Goal: Task Accomplishment & Management: Use online tool/utility

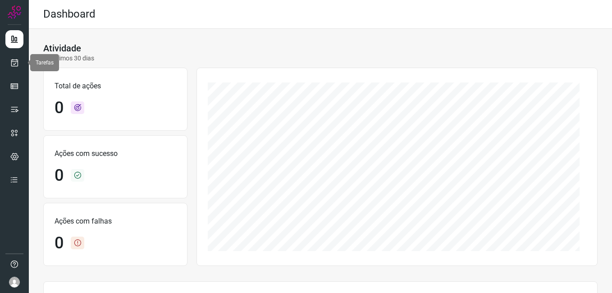
drag, startPoint x: 9, startPoint y: 66, endPoint x: 27, endPoint y: 68, distance: 17.3
click at [9, 66] on link at bounding box center [14, 63] width 18 height 18
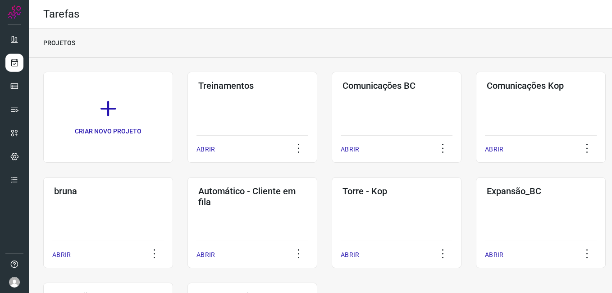
scroll to position [103, 0]
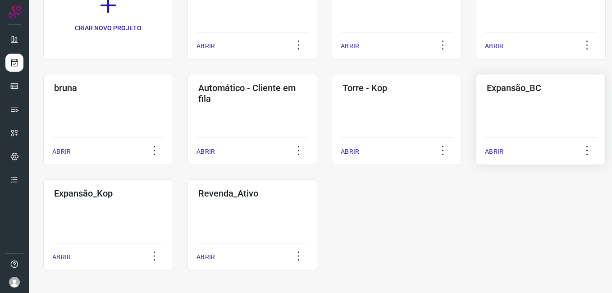
click at [525, 123] on div "Expansão_BC ABRIR" at bounding box center [541, 119] width 130 height 91
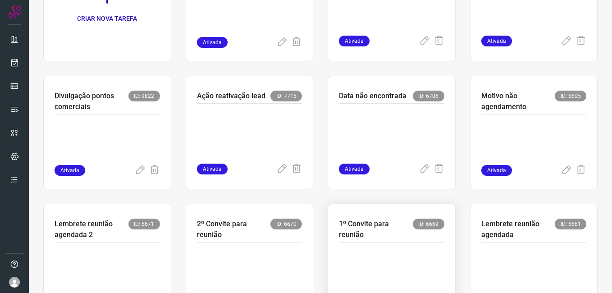
scroll to position [225, 0]
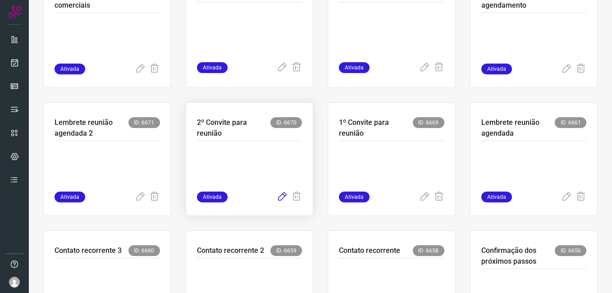
click at [276, 199] on icon at bounding box center [281, 196] width 11 height 11
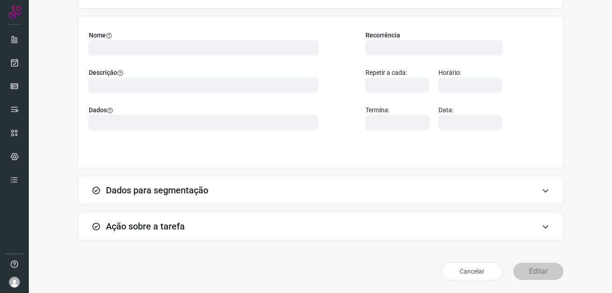
scroll to position [59, 0]
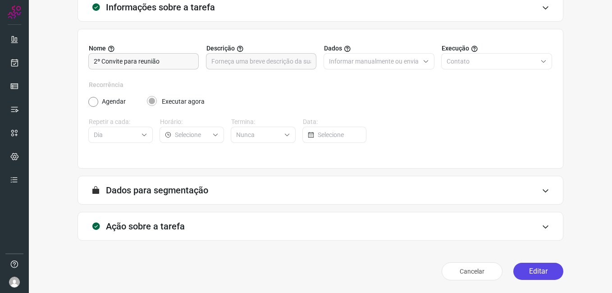
click at [521, 265] on button "Editar" at bounding box center [538, 271] width 50 height 17
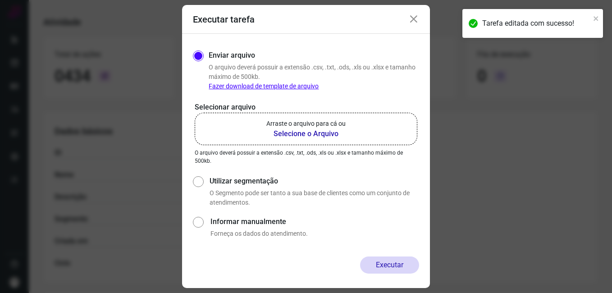
click at [289, 133] on b "Selecione o Arquivo" at bounding box center [305, 133] width 79 height 11
click at [0, 0] on input "Arraste o arquivo para cá ou Selecione o Arquivo" at bounding box center [0, 0] width 0 height 0
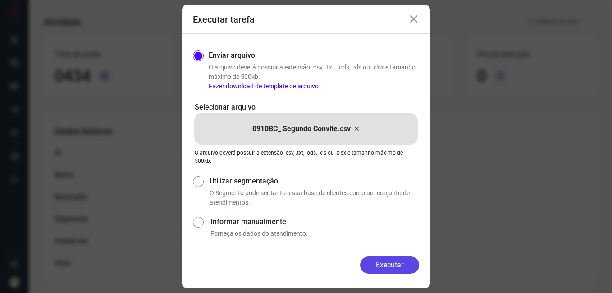
click at [366, 262] on button "Executar" at bounding box center [389, 264] width 59 height 17
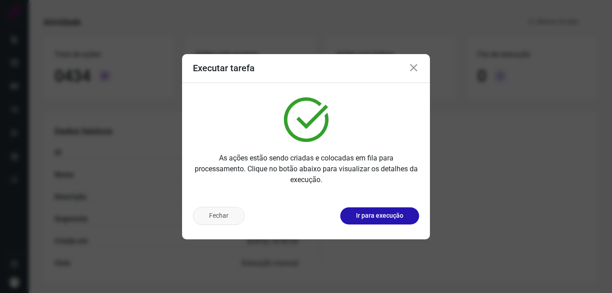
click at [228, 214] on button "Fechar" at bounding box center [219, 216] width 52 height 18
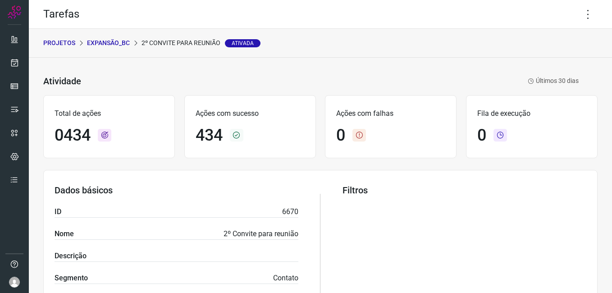
click at [115, 43] on p "Expansão_BC" at bounding box center [108, 42] width 43 height 9
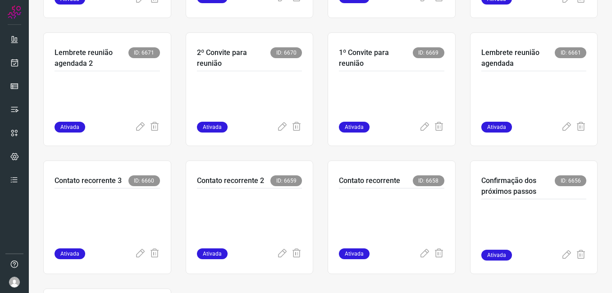
scroll to position [315, 0]
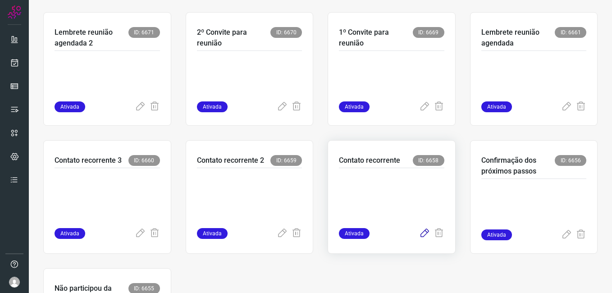
click at [420, 236] on icon at bounding box center [424, 233] width 11 height 11
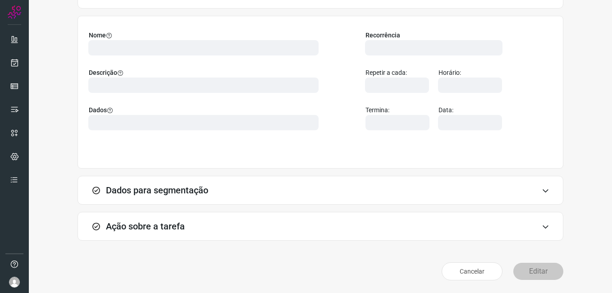
scroll to position [59, 0]
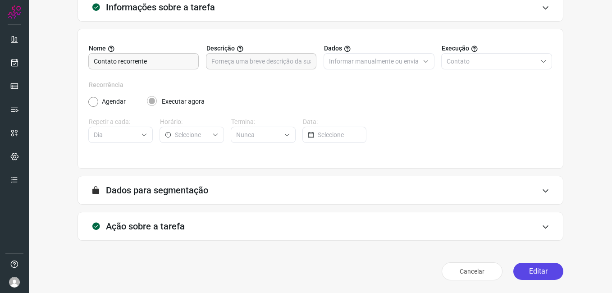
click at [526, 271] on button "Editar" at bounding box center [538, 271] width 50 height 17
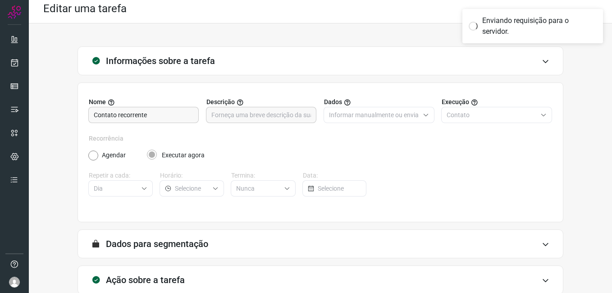
scroll to position [0, 0]
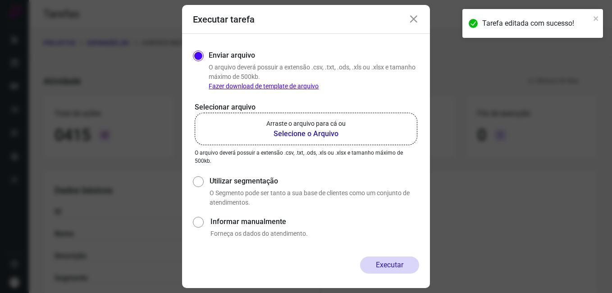
click at [293, 136] on b "Selecione o Arquivo" at bounding box center [305, 133] width 79 height 11
click at [0, 0] on input "Arraste o arquivo para cá ou Selecione o Arquivo" at bounding box center [0, 0] width 0 height 0
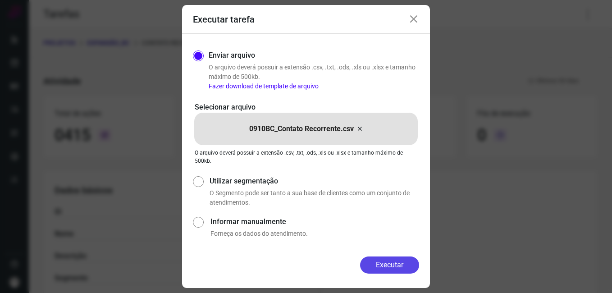
click at [367, 258] on button "Executar" at bounding box center [389, 264] width 59 height 17
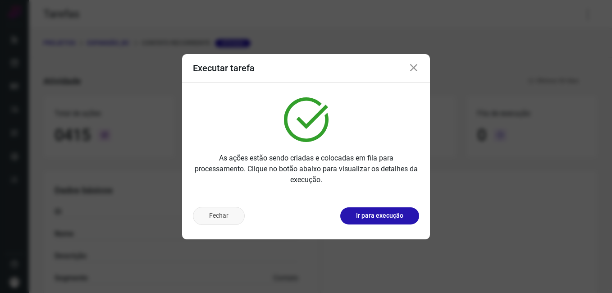
click at [227, 216] on button "Fechar" at bounding box center [219, 216] width 52 height 18
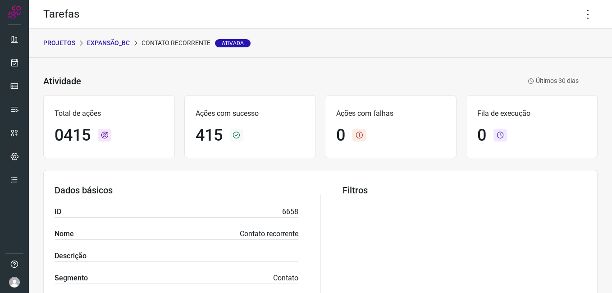
click at [105, 48] on div "PROJETOS Expansão_BC Contato recorrente Ativada" at bounding box center [320, 43] width 583 height 29
click at [107, 42] on p "Expansão_BC" at bounding box center [108, 42] width 43 height 9
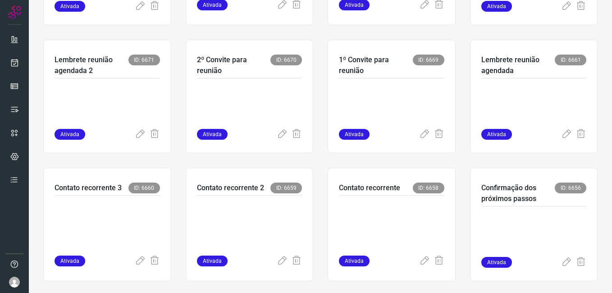
scroll to position [360, 0]
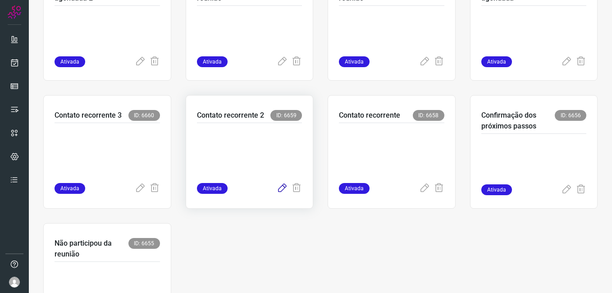
click at [276, 188] on icon at bounding box center [281, 188] width 11 height 11
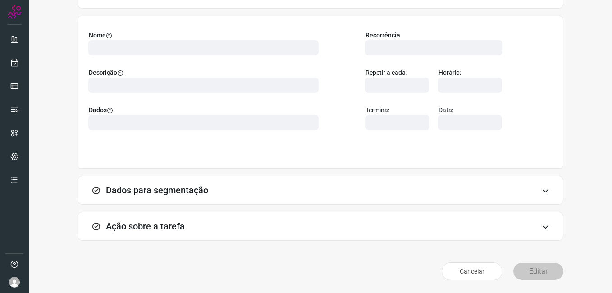
scroll to position [59, 0]
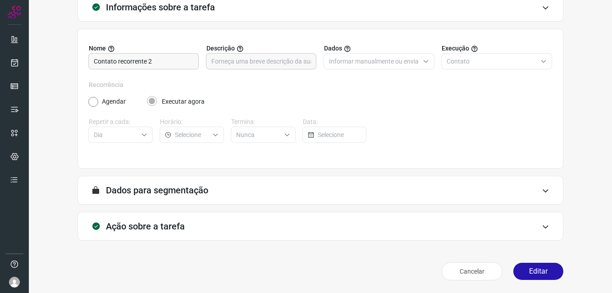
drag, startPoint x: 518, startPoint y: 272, endPoint x: 423, endPoint y: 191, distance: 125.2
click at [519, 272] on button "Editar" at bounding box center [538, 271] width 50 height 17
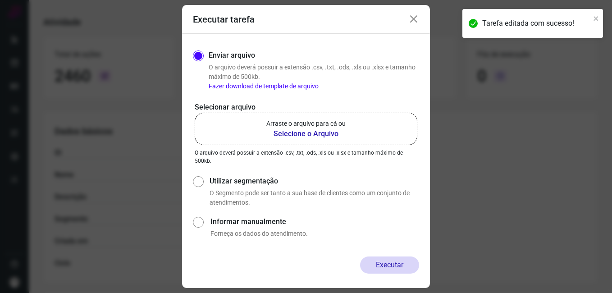
click at [312, 135] on b "Selecione o Arquivo" at bounding box center [305, 133] width 79 height 11
click at [0, 0] on input "Arraste o arquivo para cá ou Selecione o Arquivo" at bounding box center [0, 0] width 0 height 0
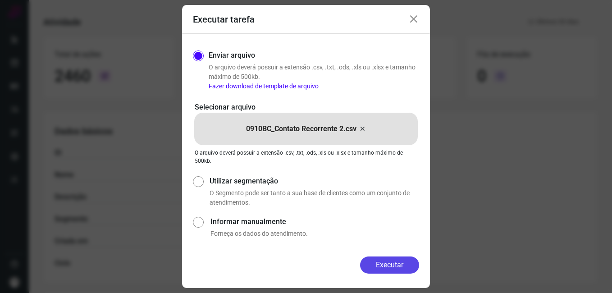
click at [368, 258] on button "Executar" at bounding box center [389, 264] width 59 height 17
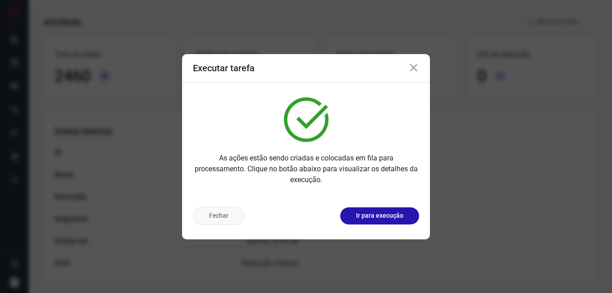
click at [232, 209] on button "Fechar" at bounding box center [219, 216] width 52 height 18
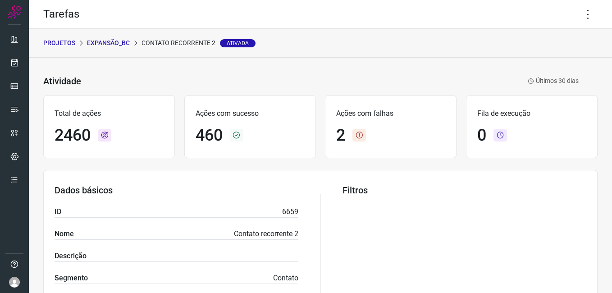
click at [112, 38] on p "Expansão_BC" at bounding box center [108, 42] width 43 height 9
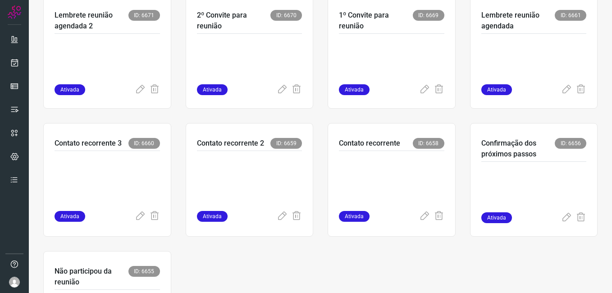
scroll to position [426, 0]
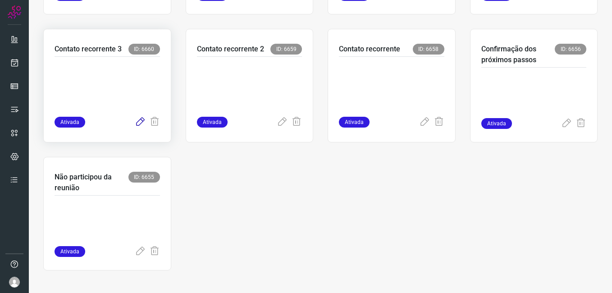
click at [138, 121] on icon at bounding box center [140, 122] width 11 height 11
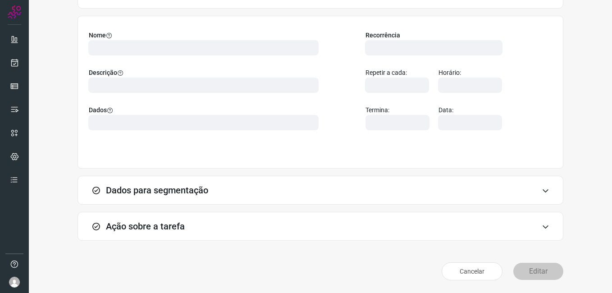
scroll to position [59, 0]
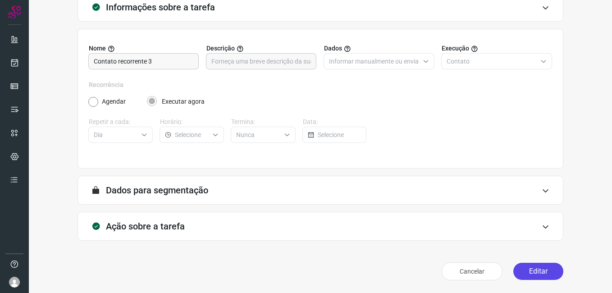
click at [519, 273] on button "Editar" at bounding box center [538, 271] width 50 height 17
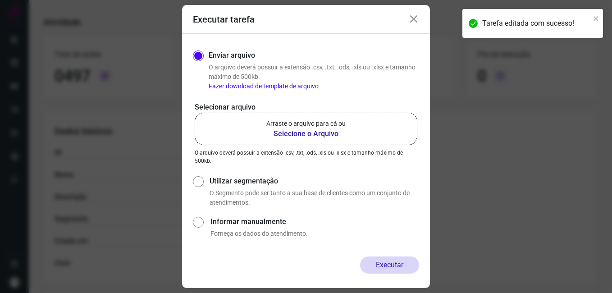
click at [308, 130] on b "Selecione o Arquivo" at bounding box center [305, 133] width 79 height 11
click at [0, 0] on input "Arraste o arquivo para cá ou Selecione o Arquivo" at bounding box center [0, 0] width 0 height 0
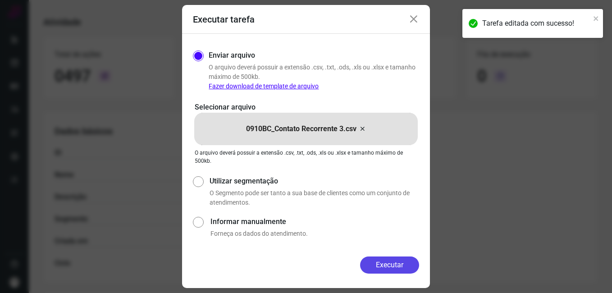
click at [366, 263] on button "Executar" at bounding box center [389, 264] width 59 height 17
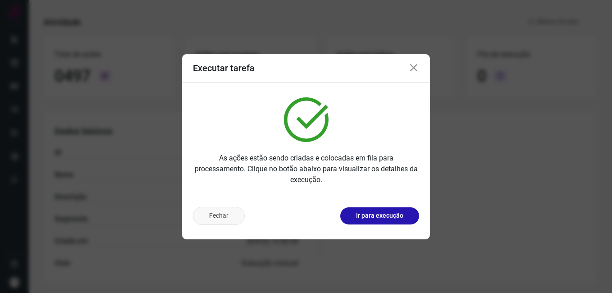
click at [226, 216] on button "Fechar" at bounding box center [219, 216] width 52 height 18
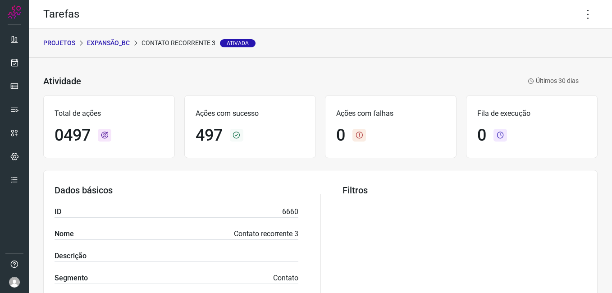
click at [112, 41] on p "Expansão_BC" at bounding box center [108, 42] width 43 height 9
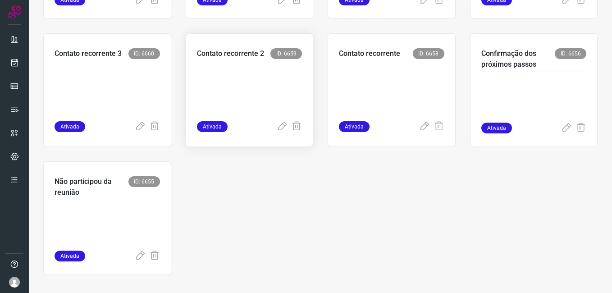
scroll to position [426, 0]
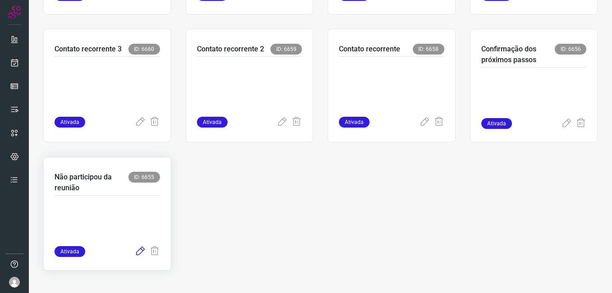
click at [137, 252] on icon at bounding box center [140, 251] width 11 height 11
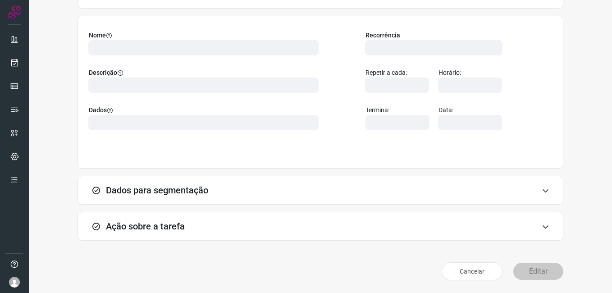
scroll to position [59, 0]
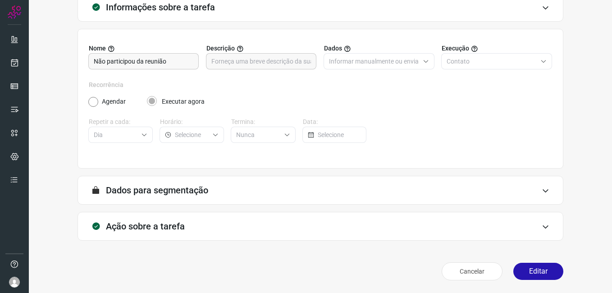
click at [523, 270] on button "Editar" at bounding box center [538, 271] width 50 height 17
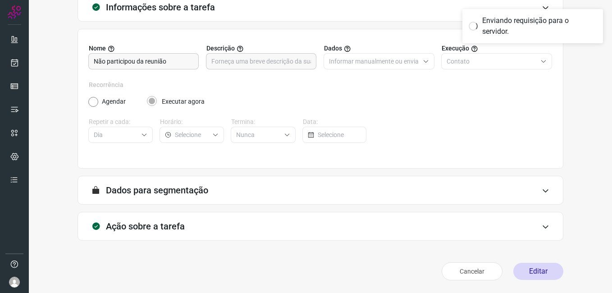
click at [224, 94] on div "Agendar Executar agora" at bounding box center [319, 98] width 463 height 17
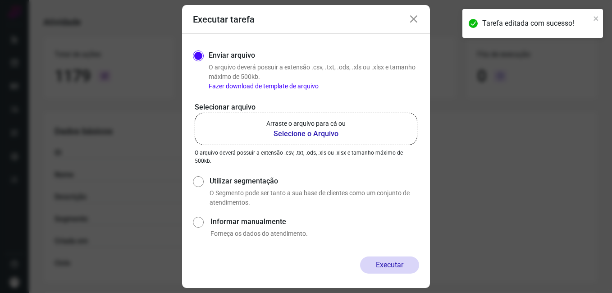
click at [299, 135] on b "Selecione o Arquivo" at bounding box center [305, 133] width 79 height 11
click at [0, 0] on input "Arraste o arquivo para cá ou Selecione o Arquivo" at bounding box center [0, 0] width 0 height 0
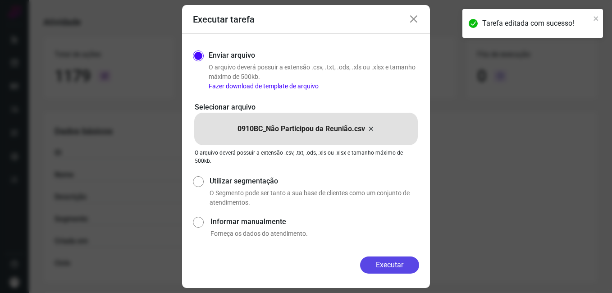
click at [379, 266] on button "Executar" at bounding box center [389, 264] width 59 height 17
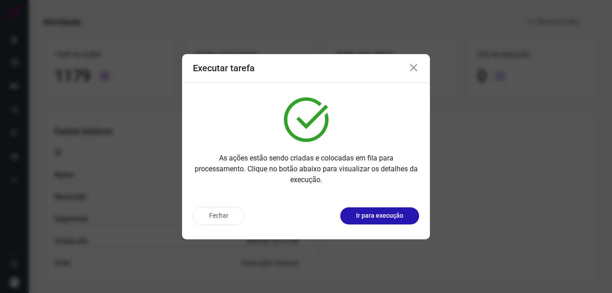
click at [207, 215] on button "Fechar" at bounding box center [219, 216] width 52 height 18
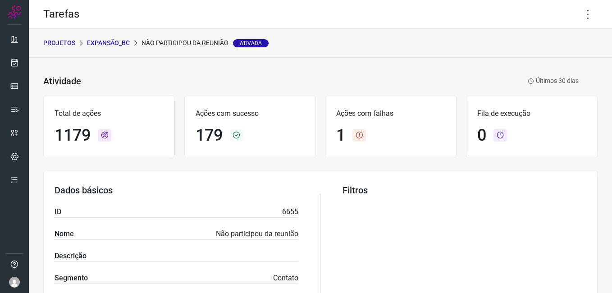
click at [112, 39] on p "Expansão_BC" at bounding box center [108, 42] width 43 height 9
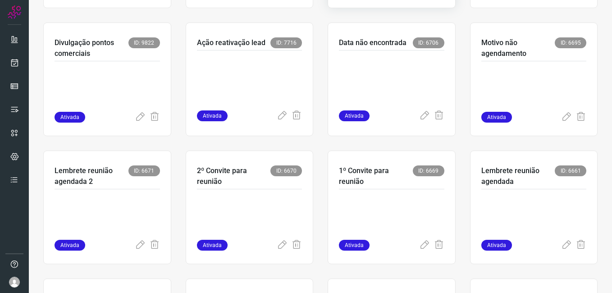
scroll to position [180, 0]
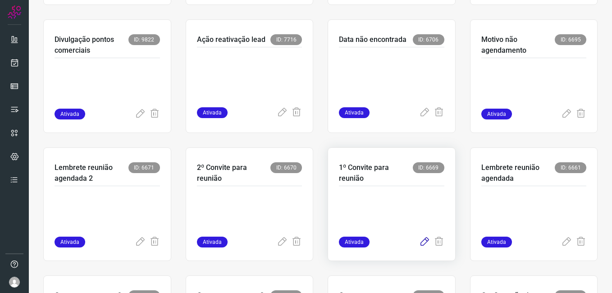
click at [420, 240] on icon at bounding box center [424, 241] width 11 height 11
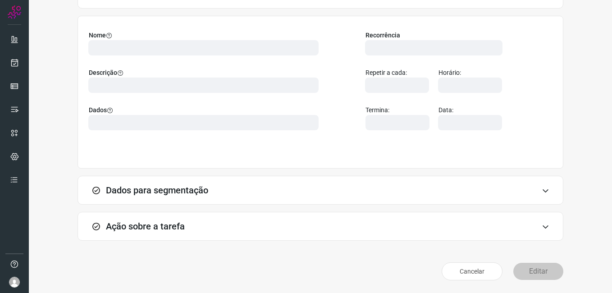
scroll to position [59, 0]
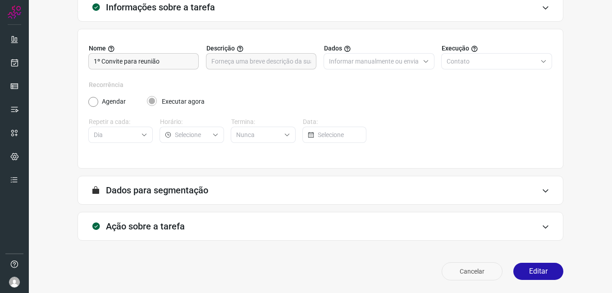
click at [460, 267] on button "Cancelar" at bounding box center [471, 271] width 61 height 18
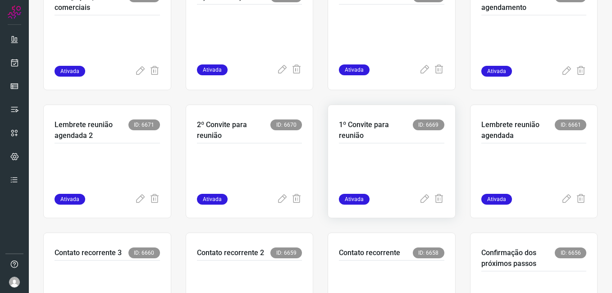
click at [345, 154] on p at bounding box center [391, 171] width 105 height 45
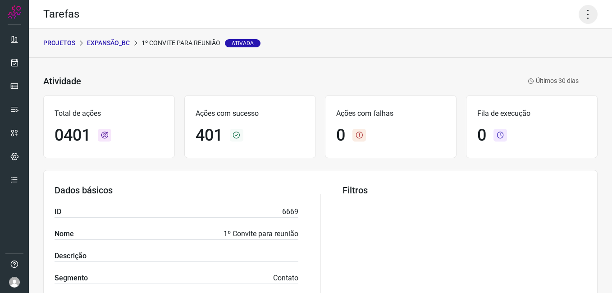
click at [578, 19] on icon at bounding box center [587, 14] width 19 height 19
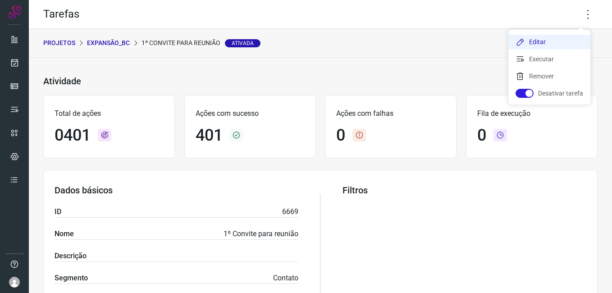
click at [548, 38] on li "Editar" at bounding box center [549, 42] width 82 height 14
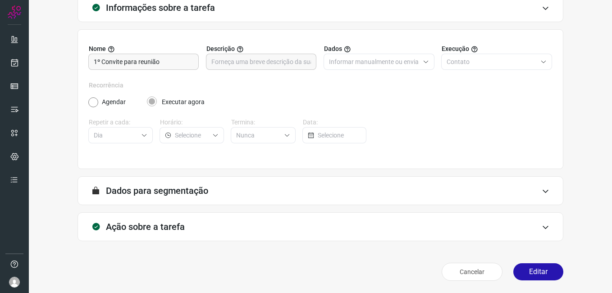
scroll to position [59, 0]
click at [517, 271] on button "Editar" at bounding box center [538, 271] width 50 height 17
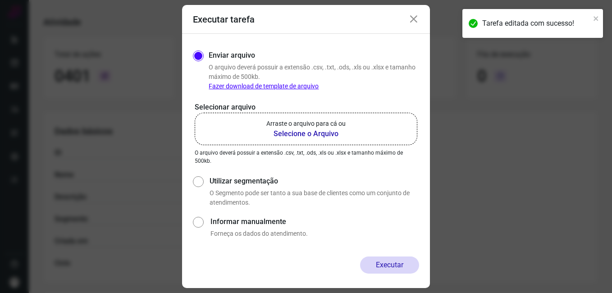
click at [305, 136] on b "Selecione o Arquivo" at bounding box center [305, 133] width 79 height 11
click at [0, 0] on input "Arraste o arquivo para cá ou Selecione o Arquivo" at bounding box center [0, 0] width 0 height 0
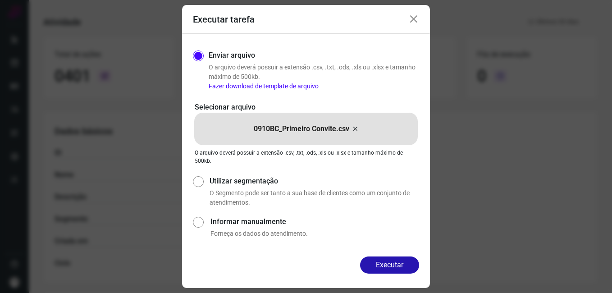
click at [414, 16] on icon at bounding box center [413, 19] width 11 height 11
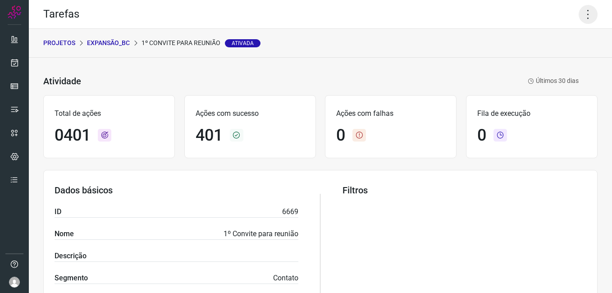
click at [581, 16] on icon at bounding box center [587, 14] width 19 height 19
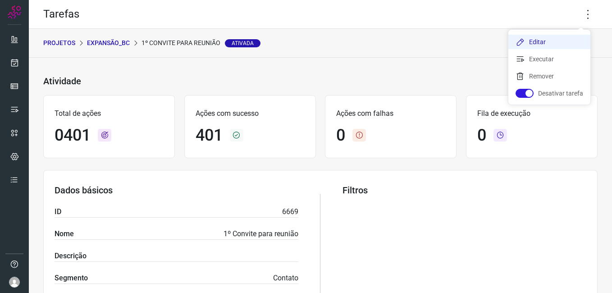
click at [522, 42] on icon at bounding box center [519, 41] width 9 height 9
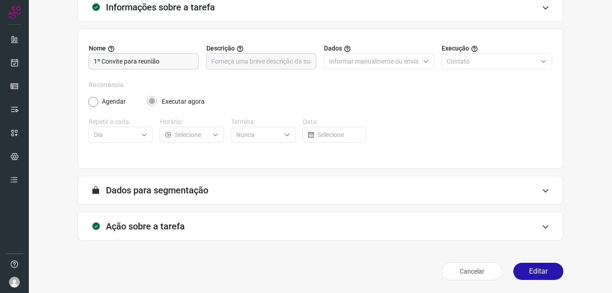
scroll to position [59, 0]
click at [513, 266] on button "Editar" at bounding box center [538, 271] width 50 height 17
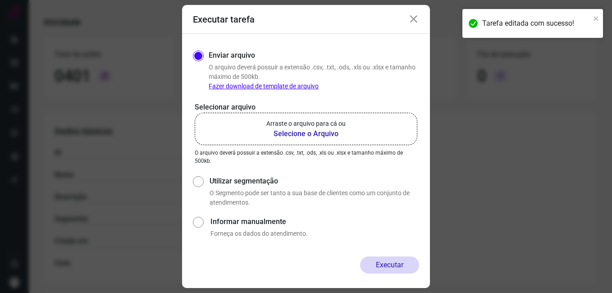
click at [298, 132] on b "Selecione o Arquivo" at bounding box center [305, 133] width 79 height 11
click at [0, 0] on input "Arraste o arquivo para cá ou Selecione o Arquivo" at bounding box center [0, 0] width 0 height 0
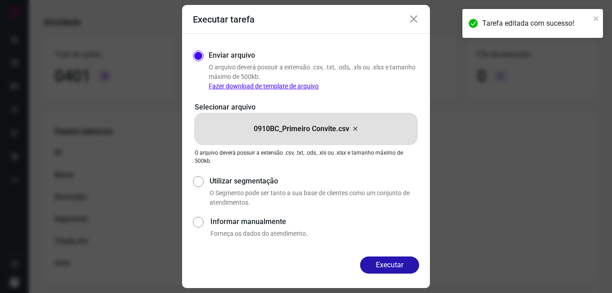
click at [366, 278] on div "Executar" at bounding box center [306, 272] width 248 height 32
click at [367, 268] on button "Executar" at bounding box center [389, 264] width 59 height 17
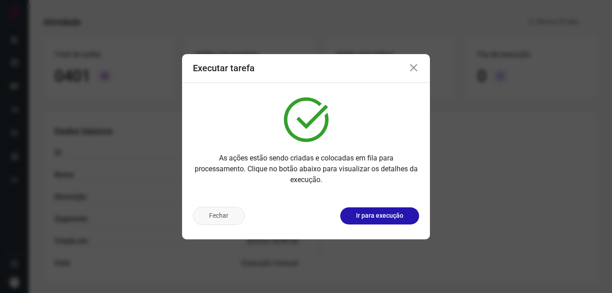
click at [206, 219] on button "Fechar" at bounding box center [219, 216] width 52 height 18
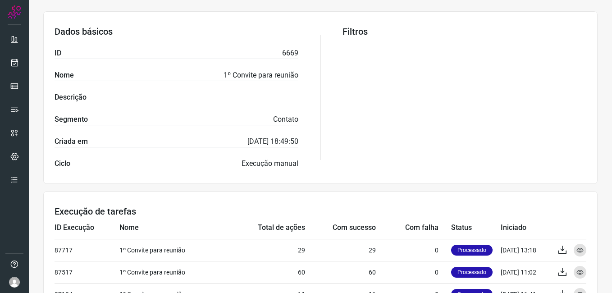
scroll to position [284, 0]
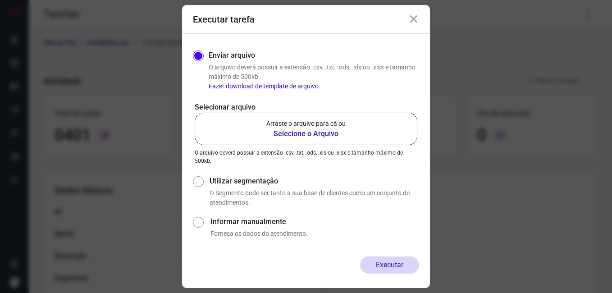
click at [415, 23] on icon at bounding box center [413, 19] width 11 height 11
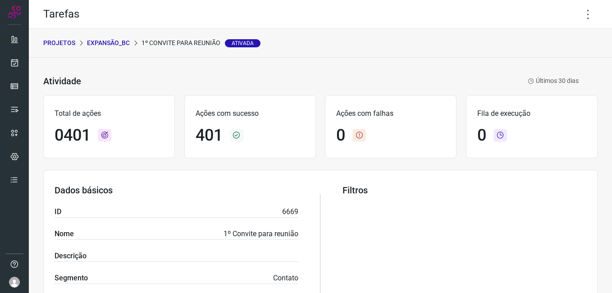
click at [121, 42] on p "Expansão_BC" at bounding box center [108, 42] width 43 height 9
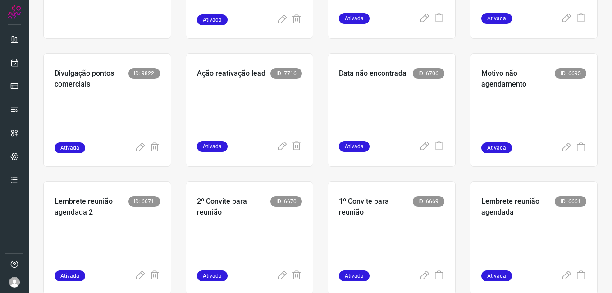
scroll to position [180, 0]
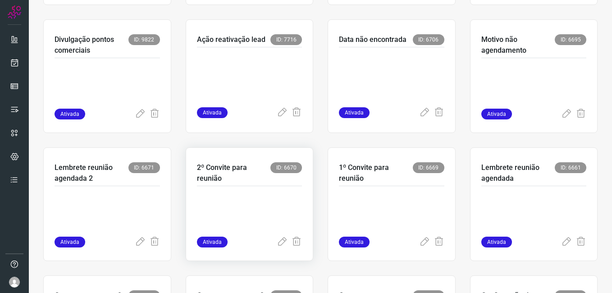
click at [270, 204] on p at bounding box center [249, 213] width 105 height 45
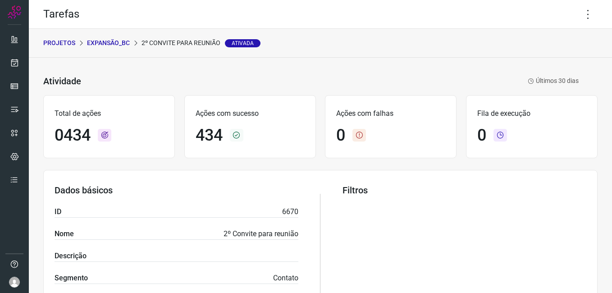
click at [115, 40] on p "Expansão_BC" at bounding box center [108, 42] width 43 height 9
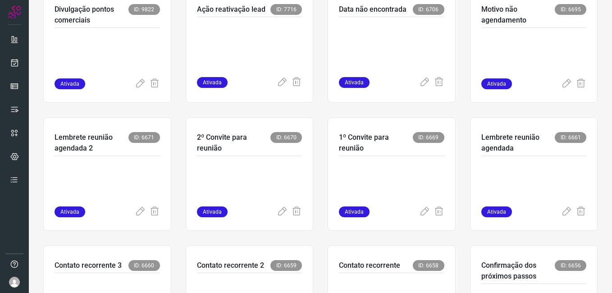
scroll to position [225, 0]
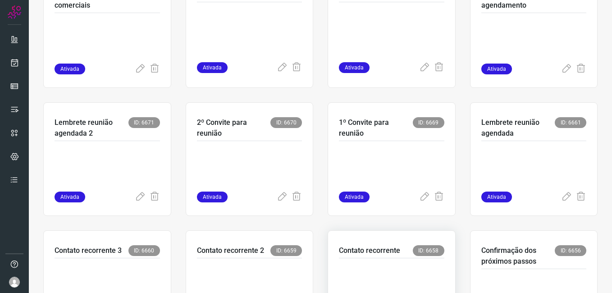
click at [397, 267] on p at bounding box center [391, 285] width 105 height 45
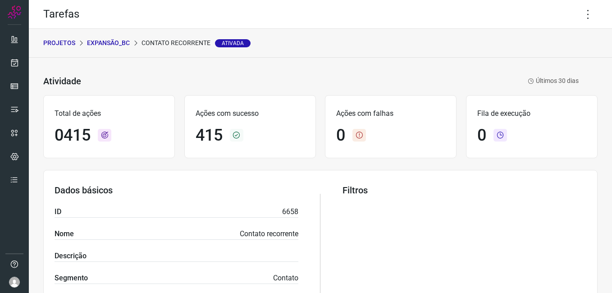
click at [112, 39] on p "Expansão_BC" at bounding box center [108, 42] width 43 height 9
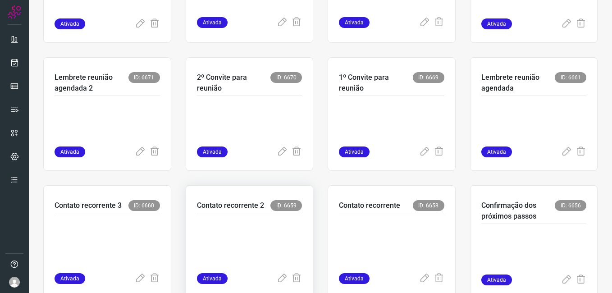
click at [268, 253] on p at bounding box center [249, 240] width 105 height 45
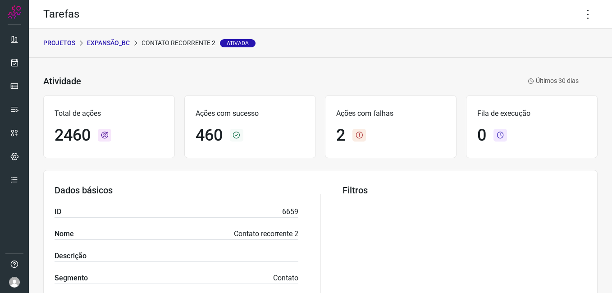
click at [109, 46] on p "Expansão_BC" at bounding box center [108, 42] width 43 height 9
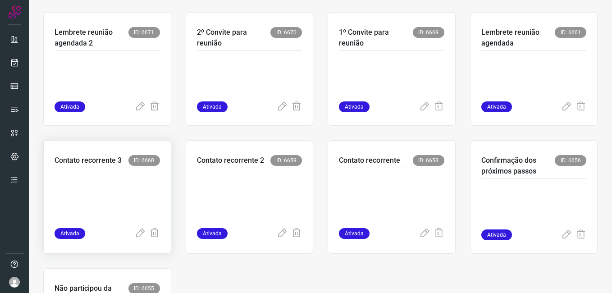
click at [131, 212] on p at bounding box center [106, 195] width 105 height 45
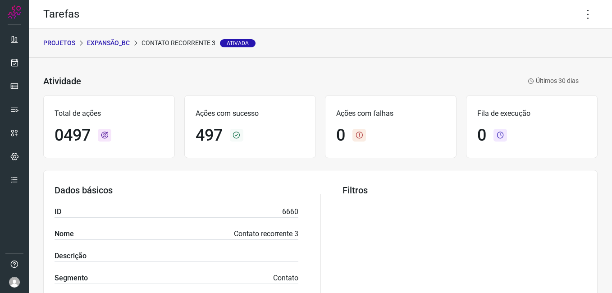
click at [114, 43] on p "Expansão_BC" at bounding box center [108, 42] width 43 height 9
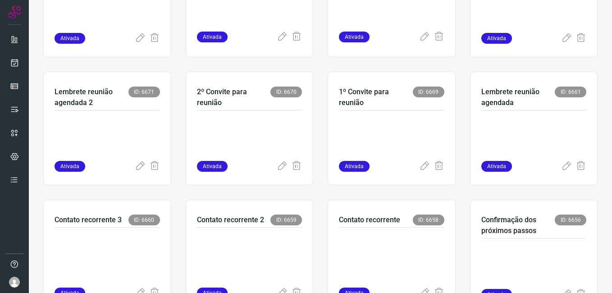
scroll to position [270, 0]
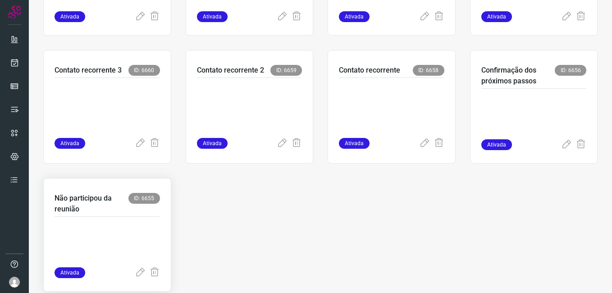
click at [119, 221] on div at bounding box center [106, 242] width 105 height 50
